Goal: Task Accomplishment & Management: Manage account settings

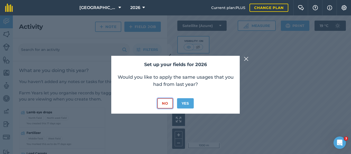
click at [170, 107] on button "No" at bounding box center [164, 103] width 15 height 10
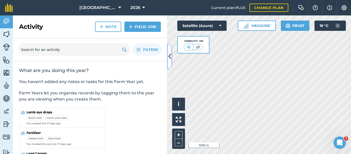
click at [171, 54] on icon at bounding box center [170, 56] width 3 height 9
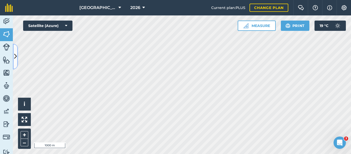
click at [16, 58] on icon at bounding box center [15, 56] width 3 height 9
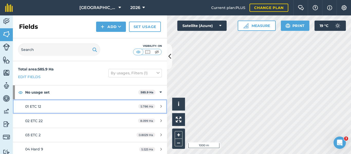
click at [64, 107] on div "01 ETC 12" at bounding box center [73, 107] width 97 height 6
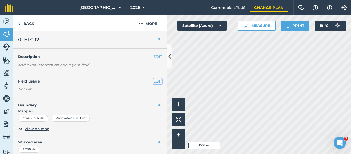
click at [156, 81] on button "EDIT" at bounding box center [158, 81] width 8 height 6
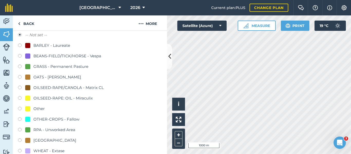
scroll to position [60, 0]
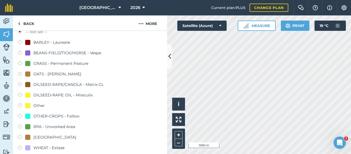
click at [20, 74] on label at bounding box center [21, 74] width 7 height 5
radio input "true"
radio input "false"
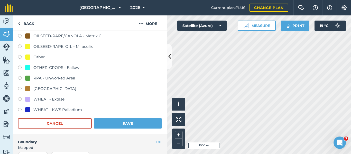
scroll to position [119, 0]
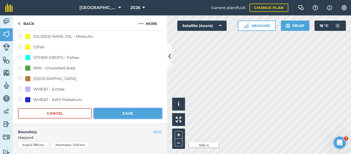
click at [146, 111] on button "Save" at bounding box center [128, 113] width 68 height 10
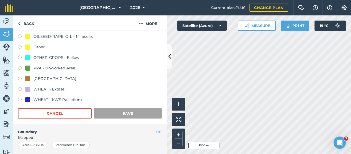
scroll to position [102, 0]
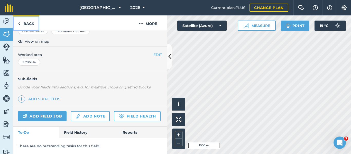
click at [19, 25] on img at bounding box center [19, 24] width 2 height 6
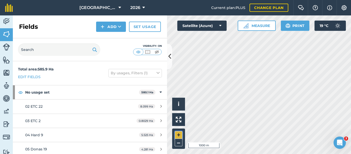
click at [179, 136] on button "+" at bounding box center [179, 135] width 8 height 8
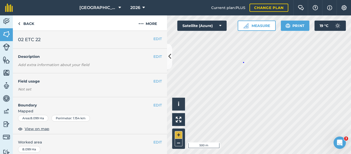
click at [243, 62] on div "Hello i © 2025 TomTom, Microsoft 500 m + –" at bounding box center [259, 84] width 184 height 139
click at [157, 83] on button "EDIT" at bounding box center [158, 81] width 8 height 6
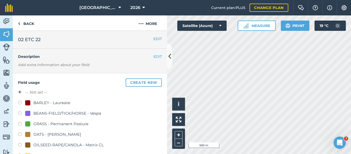
click at [21, 134] on label at bounding box center [21, 134] width 7 height 5
radio input "true"
radio input "false"
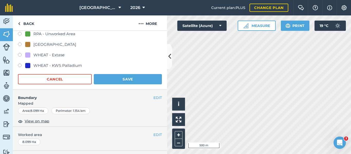
scroll to position [153, 0]
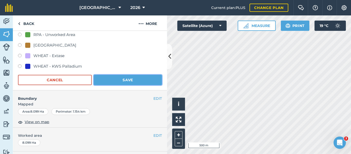
click at [139, 84] on button "Save" at bounding box center [128, 80] width 68 height 10
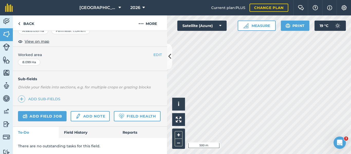
scroll to position [102, 0]
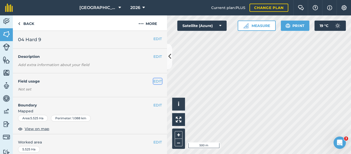
click at [155, 81] on button "EDIT" at bounding box center [158, 81] width 8 height 6
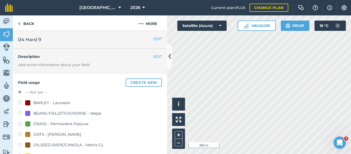
click at [20, 134] on label at bounding box center [21, 134] width 7 height 5
radio input "true"
radio input "false"
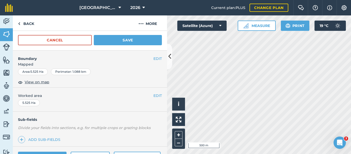
scroll to position [163, 0]
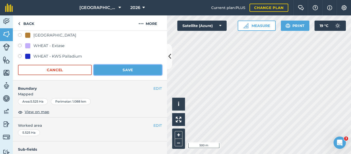
click at [125, 69] on button "Save" at bounding box center [128, 70] width 68 height 10
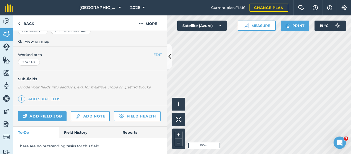
scroll to position [102, 0]
click at [224, 26] on button "Satellite (Azure)" at bounding box center [202, 26] width 49 height 10
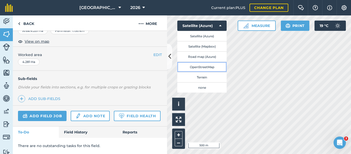
click at [211, 67] on button "OpenStreetMap" at bounding box center [202, 67] width 49 height 10
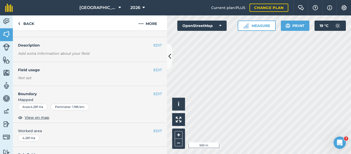
scroll to position [0, 0]
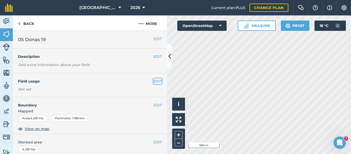
click at [154, 81] on button "EDIT" at bounding box center [158, 81] width 8 height 6
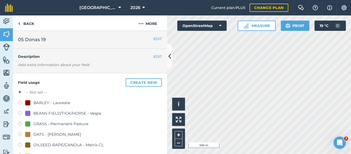
click at [20, 135] on label at bounding box center [21, 134] width 7 height 5
radio input "true"
radio input "false"
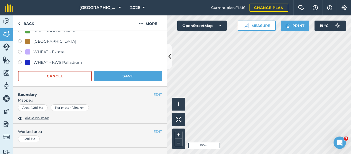
scroll to position [156, 0]
click at [142, 74] on button "Save" at bounding box center [128, 76] width 68 height 10
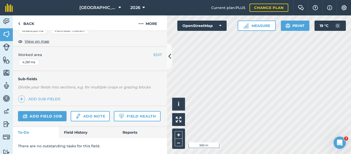
scroll to position [102, 0]
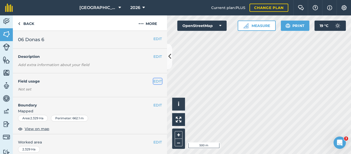
click at [154, 83] on button "EDIT" at bounding box center [158, 81] width 8 height 6
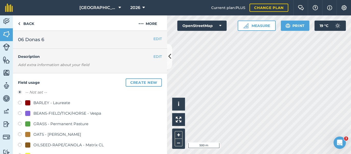
click at [20, 134] on label at bounding box center [21, 134] width 7 height 5
radio input "true"
radio input "false"
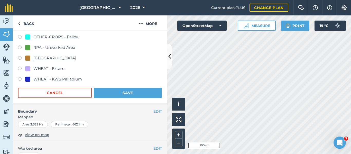
scroll to position [139, 0]
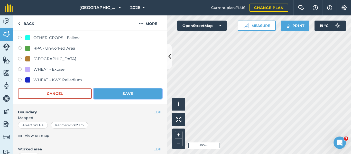
click at [135, 92] on button "Save" at bounding box center [128, 93] width 68 height 10
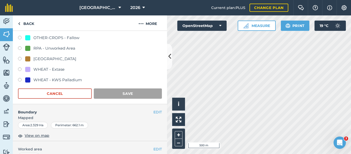
scroll to position [102, 0]
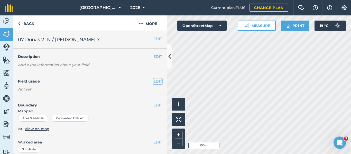
click at [157, 81] on button "EDIT" at bounding box center [158, 81] width 8 height 6
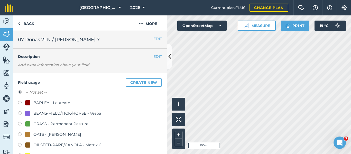
click at [22, 136] on label at bounding box center [21, 134] width 7 height 5
radio input "true"
radio input "false"
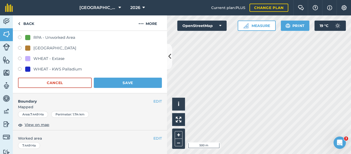
scroll to position [152, 0]
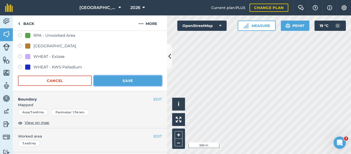
click at [140, 81] on button "Save" at bounding box center [128, 81] width 68 height 10
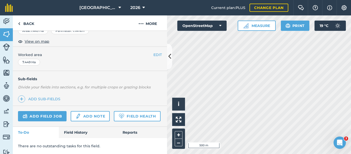
scroll to position [102, 0]
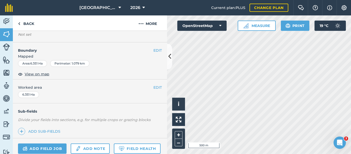
scroll to position [53, 0]
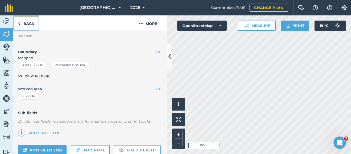
click at [21, 23] on link "Back" at bounding box center [26, 22] width 26 height 15
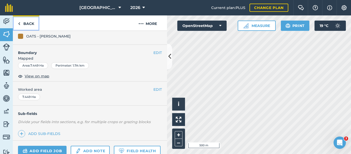
click at [21, 23] on link "Back" at bounding box center [26, 22] width 26 height 15
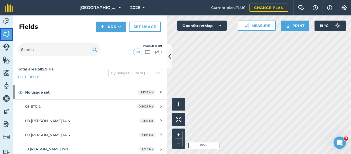
click at [9, 34] on img at bounding box center [6, 34] width 7 height 8
drag, startPoint x: 167, startPoint y: 64, endPoint x: 167, endPoint y: 77, distance: 12.9
click at [167, 77] on div "Fields Add Set usage Visibility: On Total area : 585.9 Ha Edit fields By usages…" at bounding box center [90, 84] width 154 height 139
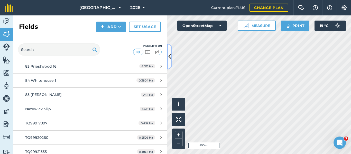
scroll to position [1152, 0]
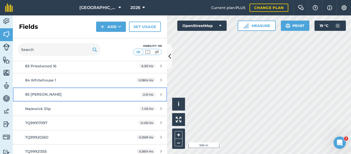
click at [96, 92] on div "85 [PERSON_NAME]" at bounding box center [73, 95] width 97 height 6
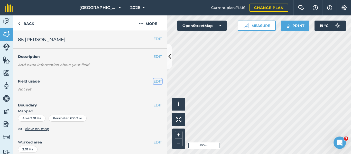
click at [156, 83] on button "EDIT" at bounding box center [158, 81] width 8 height 6
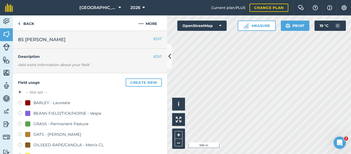
click at [20, 145] on label at bounding box center [21, 145] width 7 height 5
radio input "true"
radio input "false"
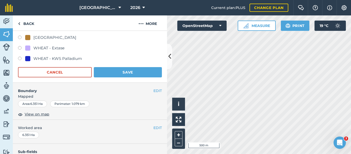
scroll to position [160, 0]
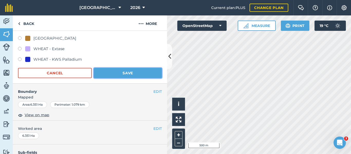
click at [134, 72] on button "Save" at bounding box center [128, 73] width 68 height 10
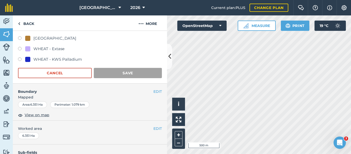
scroll to position [102, 0]
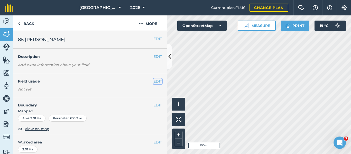
click at [158, 81] on button "EDIT" at bounding box center [158, 81] width 8 height 6
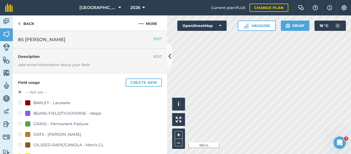
click at [20, 145] on label at bounding box center [21, 145] width 7 height 5
radio input "true"
radio input "false"
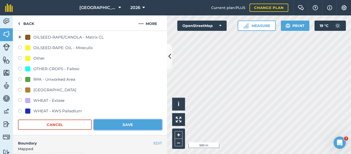
click at [140, 126] on button "Save" at bounding box center [128, 125] width 68 height 10
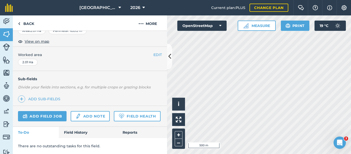
scroll to position [102, 0]
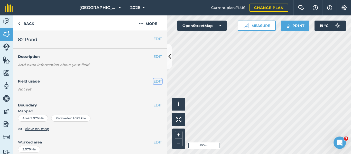
click at [155, 81] on button "EDIT" at bounding box center [158, 81] width 8 height 6
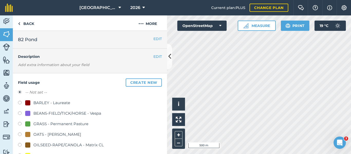
click at [21, 145] on label at bounding box center [21, 145] width 7 height 5
radio input "true"
radio input "false"
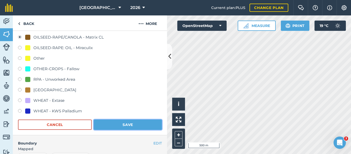
click at [140, 126] on button "Save" at bounding box center [128, 125] width 68 height 10
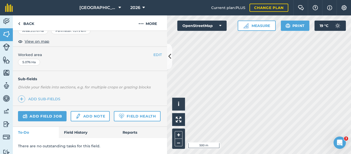
scroll to position [102, 0]
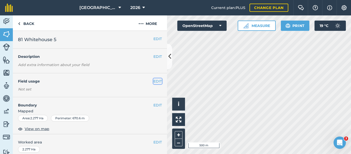
click at [154, 81] on button "EDIT" at bounding box center [158, 81] width 8 height 6
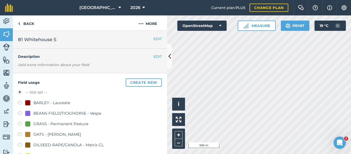
click at [20, 144] on label at bounding box center [21, 145] width 7 height 5
radio input "true"
radio input "false"
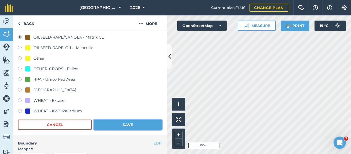
click at [136, 126] on button "Save" at bounding box center [128, 125] width 68 height 10
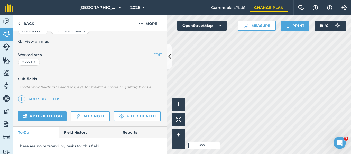
scroll to position [102, 0]
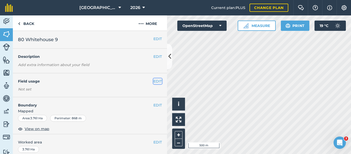
click at [156, 82] on button "EDIT" at bounding box center [158, 81] width 8 height 6
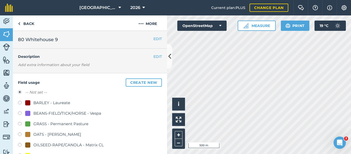
click at [20, 144] on label at bounding box center [21, 145] width 7 height 5
radio input "true"
radio input "false"
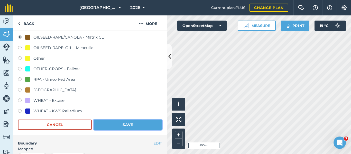
click at [114, 122] on button "Save" at bounding box center [128, 125] width 68 height 10
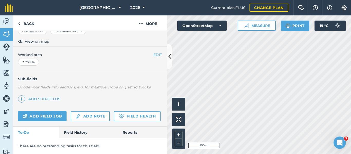
scroll to position [102, 0]
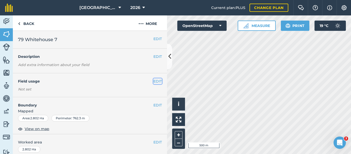
click at [154, 81] on button "EDIT" at bounding box center [158, 81] width 8 height 6
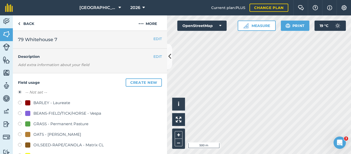
click at [20, 146] on label at bounding box center [21, 145] width 7 height 5
radio input "true"
radio input "false"
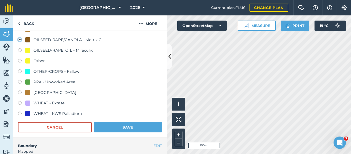
scroll to position [108, 0]
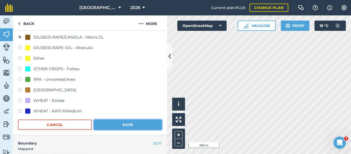
click at [136, 126] on button "Save" at bounding box center [128, 125] width 68 height 10
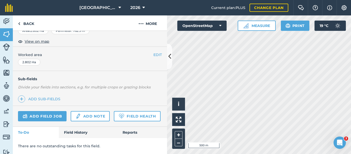
scroll to position [102, 0]
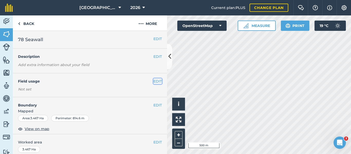
click at [155, 81] on button "EDIT" at bounding box center [158, 81] width 8 height 6
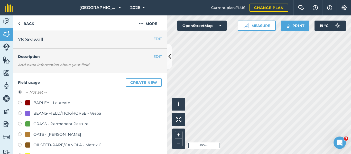
click at [21, 145] on label at bounding box center [21, 145] width 7 height 5
radio input "true"
radio input "false"
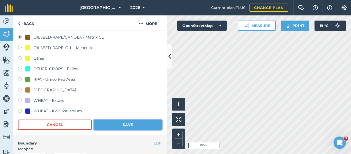
click at [125, 126] on button "Save" at bounding box center [128, 125] width 68 height 10
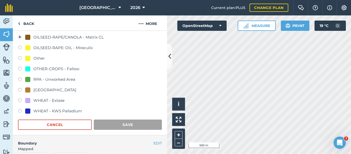
scroll to position [102, 0]
